Goal: Task Accomplishment & Management: Manage account settings

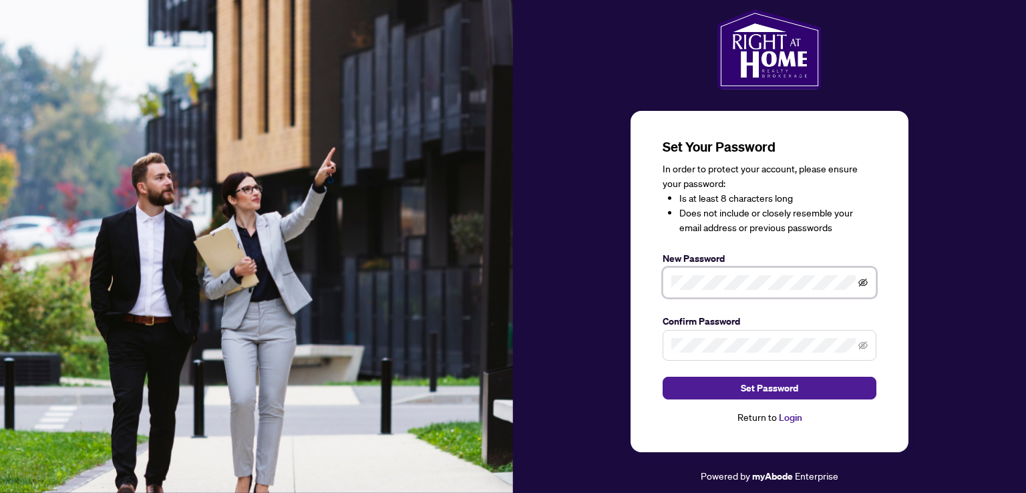
click at [863, 284] on icon "eye-invisible" at bounding box center [862, 282] width 9 height 9
click at [780, 389] on span "Set Password" at bounding box center [769, 387] width 57 height 21
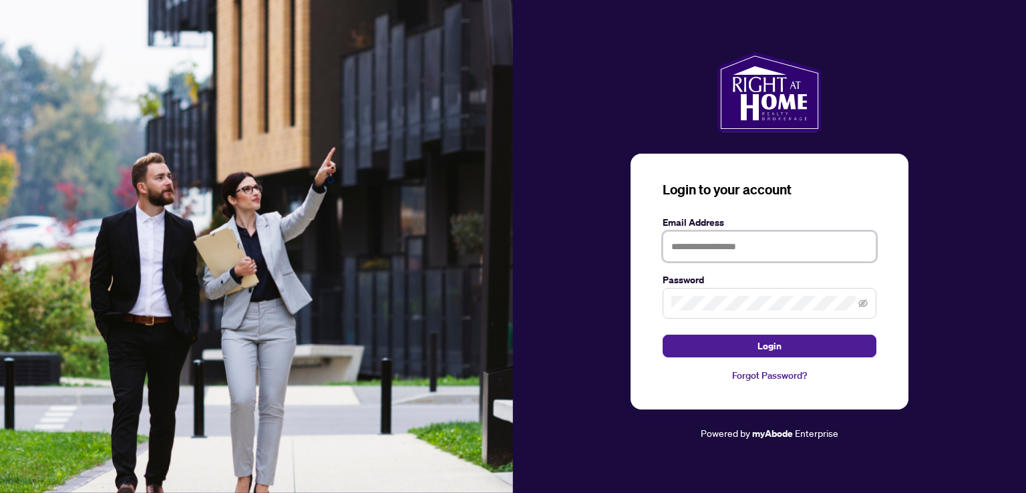
click at [715, 241] on input "text" at bounding box center [770, 246] width 214 height 31
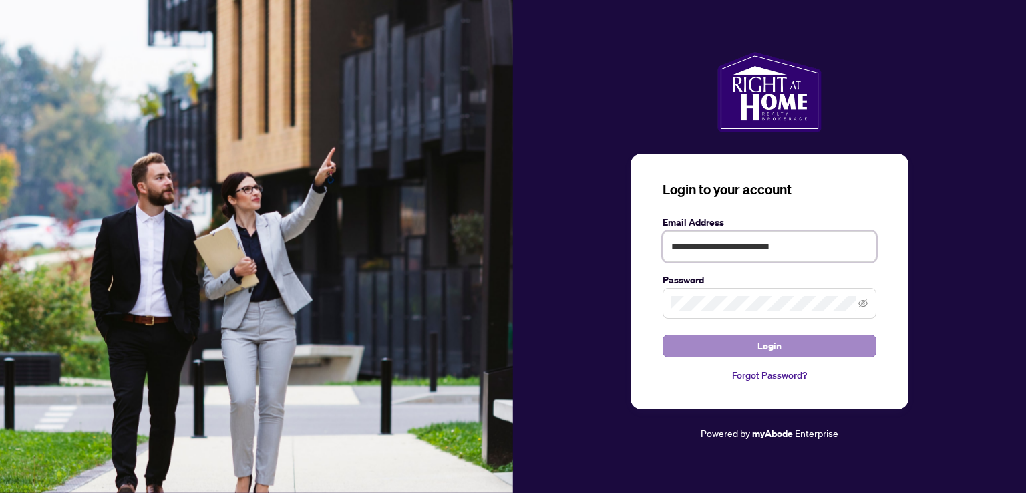
type input "**********"
click at [780, 348] on span "Login" at bounding box center [769, 345] width 24 height 21
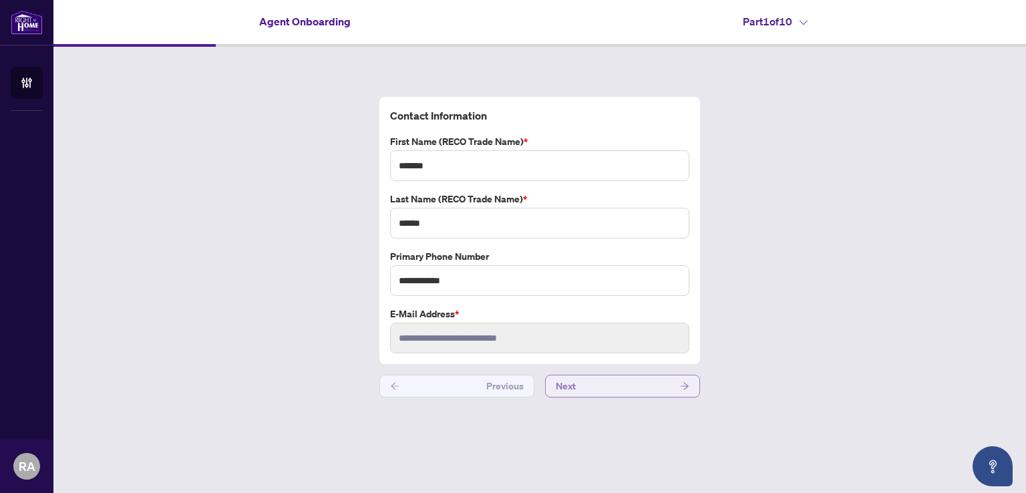
click at [607, 388] on button "Next" at bounding box center [622, 386] width 155 height 23
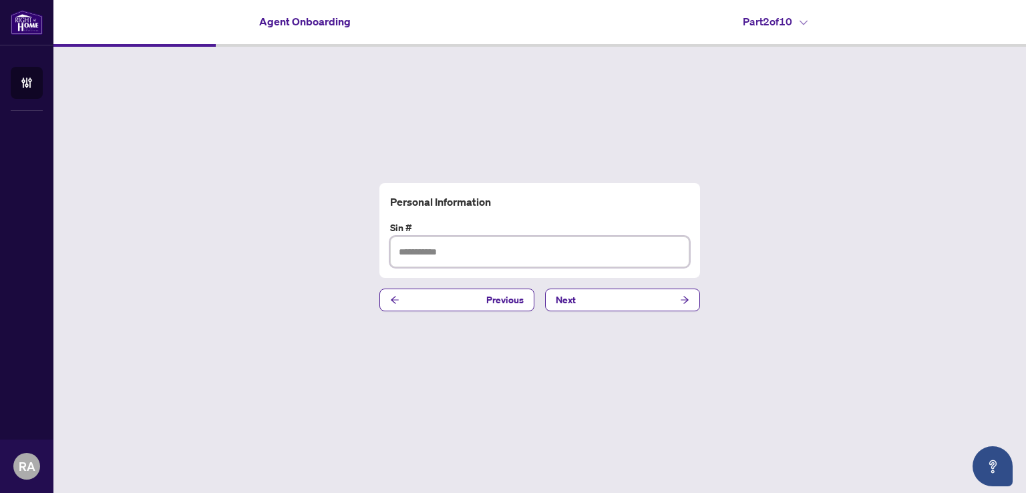
click at [418, 255] on input "text" at bounding box center [539, 251] width 299 height 31
type input "*********"
click at [656, 303] on button "Next" at bounding box center [622, 300] width 155 height 23
click at [574, 303] on span "Next" at bounding box center [566, 299] width 20 height 21
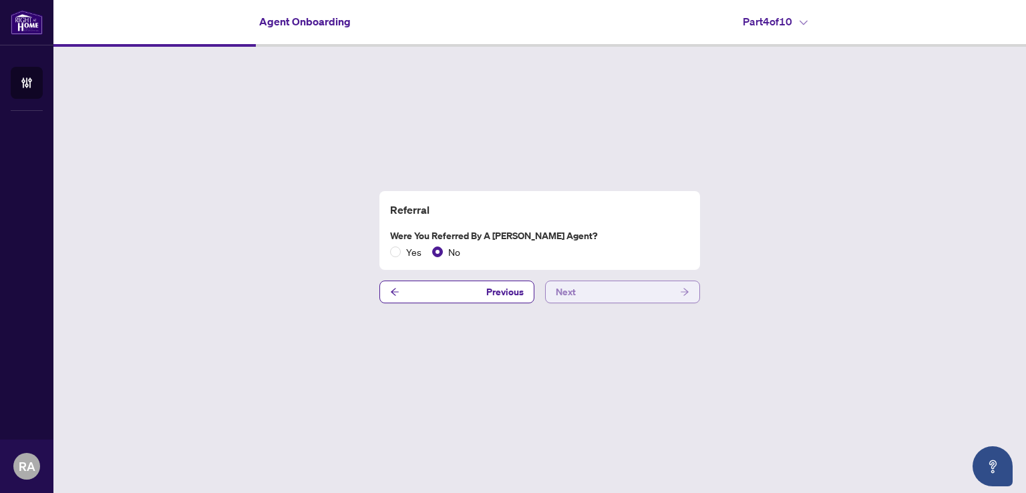
click at [582, 291] on button "Next" at bounding box center [622, 292] width 155 height 23
